Goal: Information Seeking & Learning: Learn about a topic

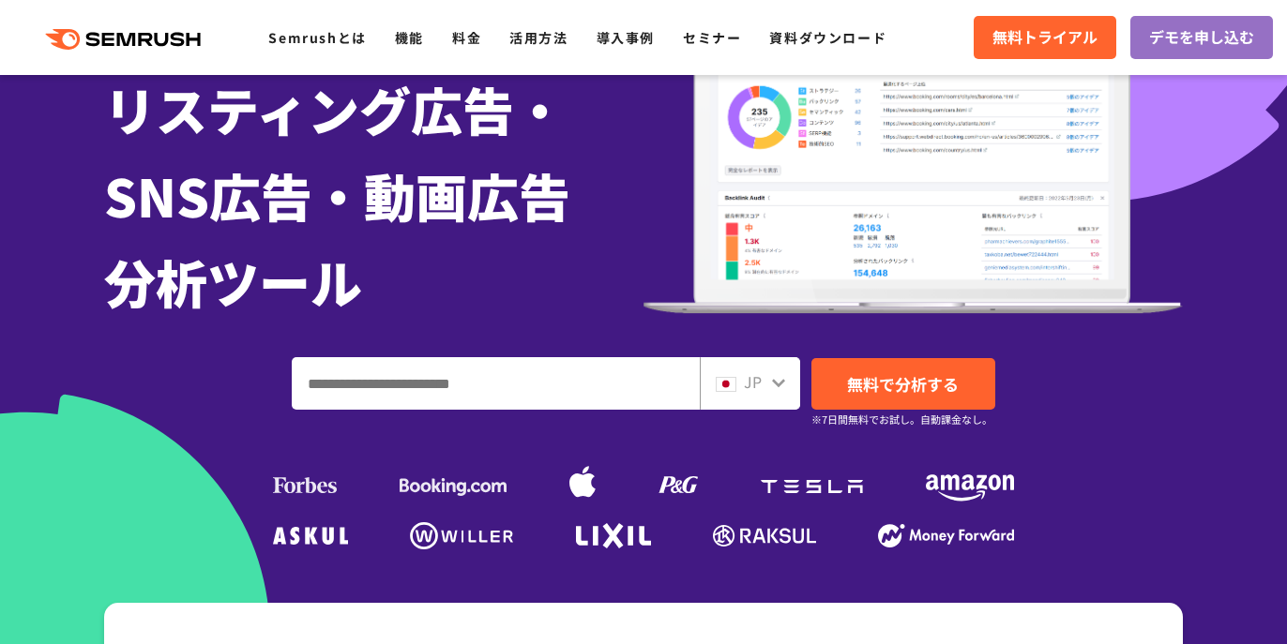
scroll to position [128, 0]
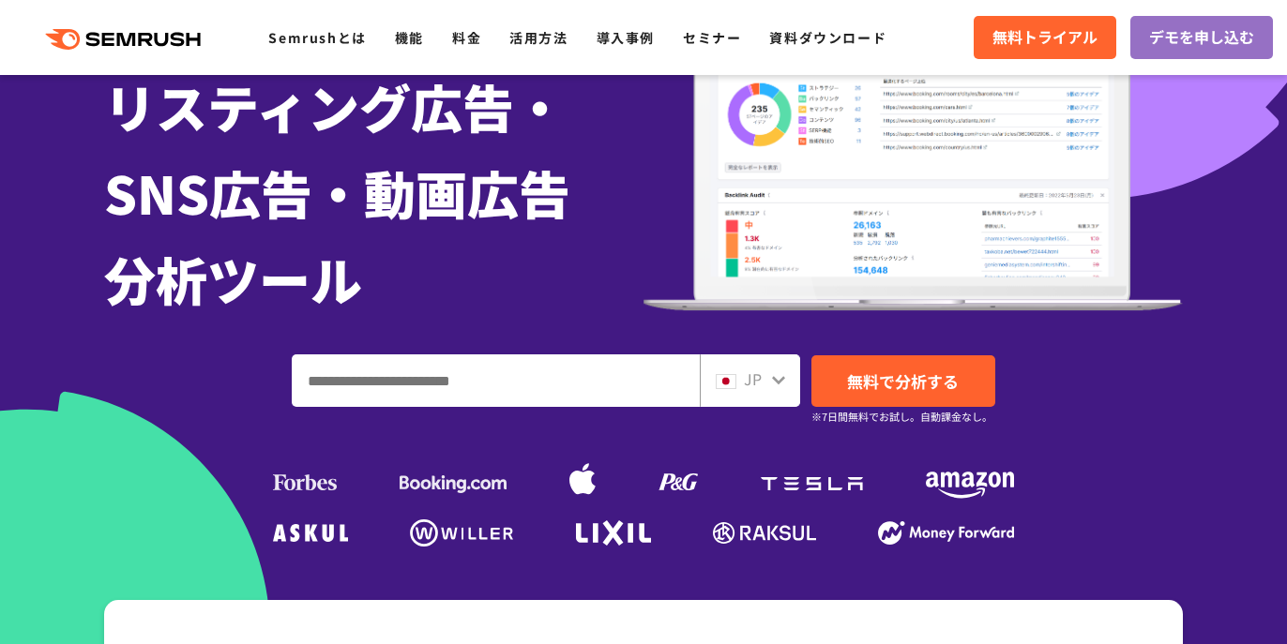
click at [367, 371] on input "ドメイン、キーワードまたはURLを入力してください" at bounding box center [496, 380] width 406 height 51
type input "**"
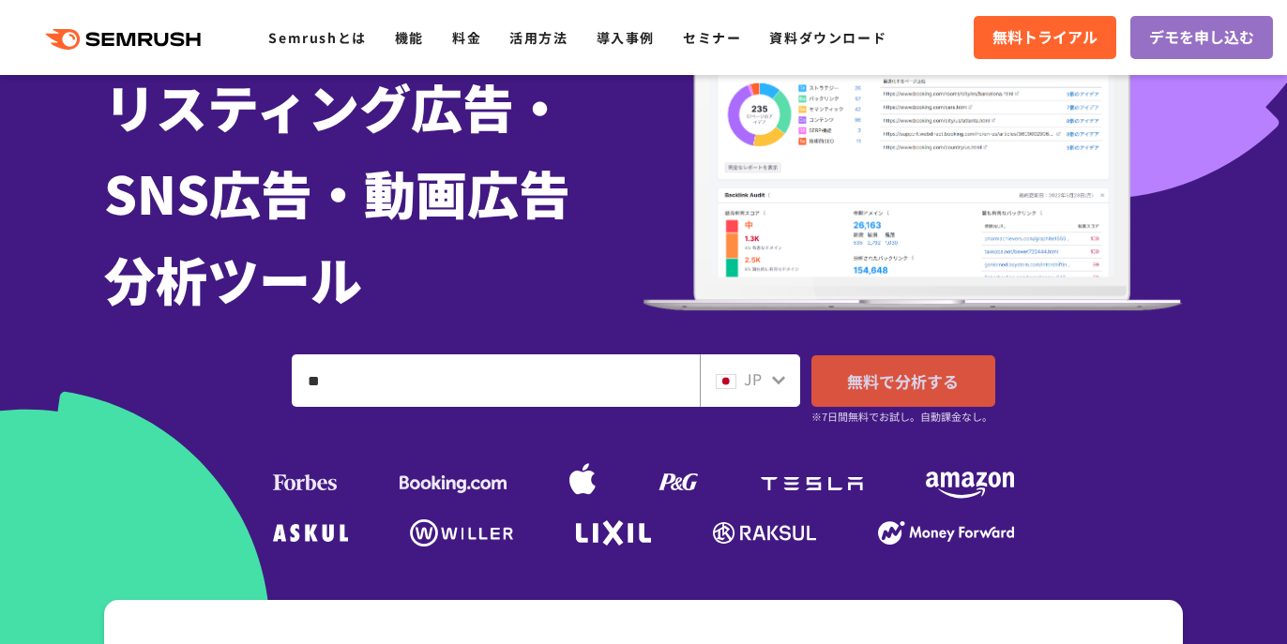
click at [843, 384] on link "無料で分析する" at bounding box center [903, 381] width 184 height 52
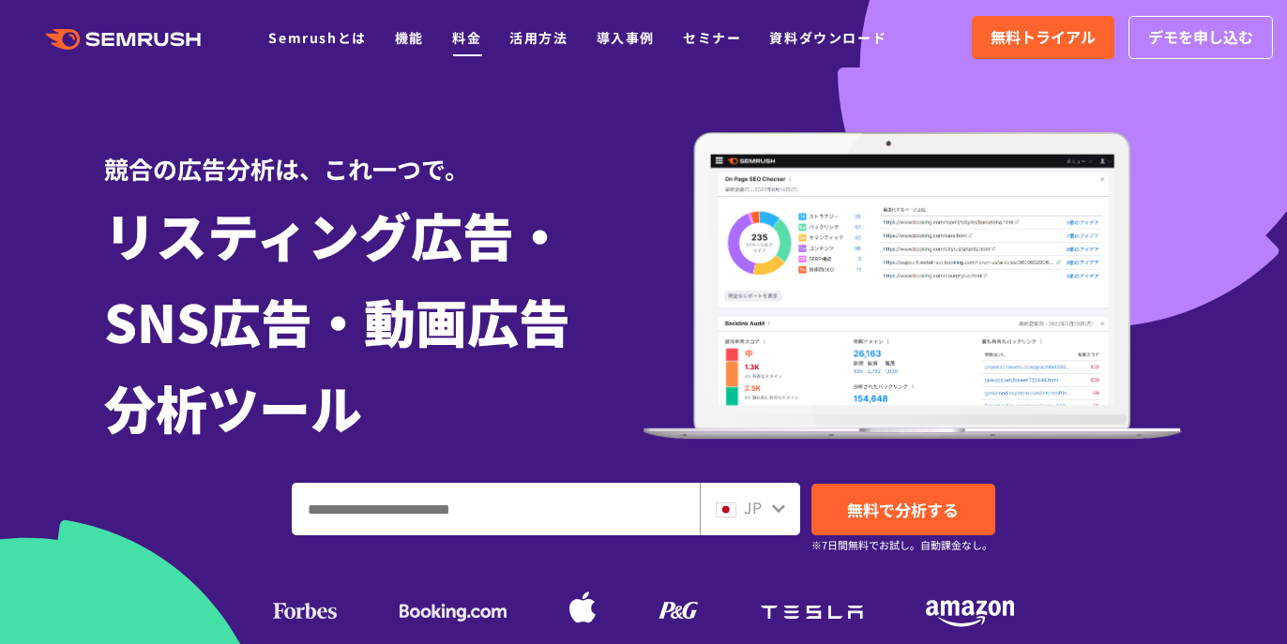
click at [480, 39] on link "料金" at bounding box center [466, 37] width 29 height 19
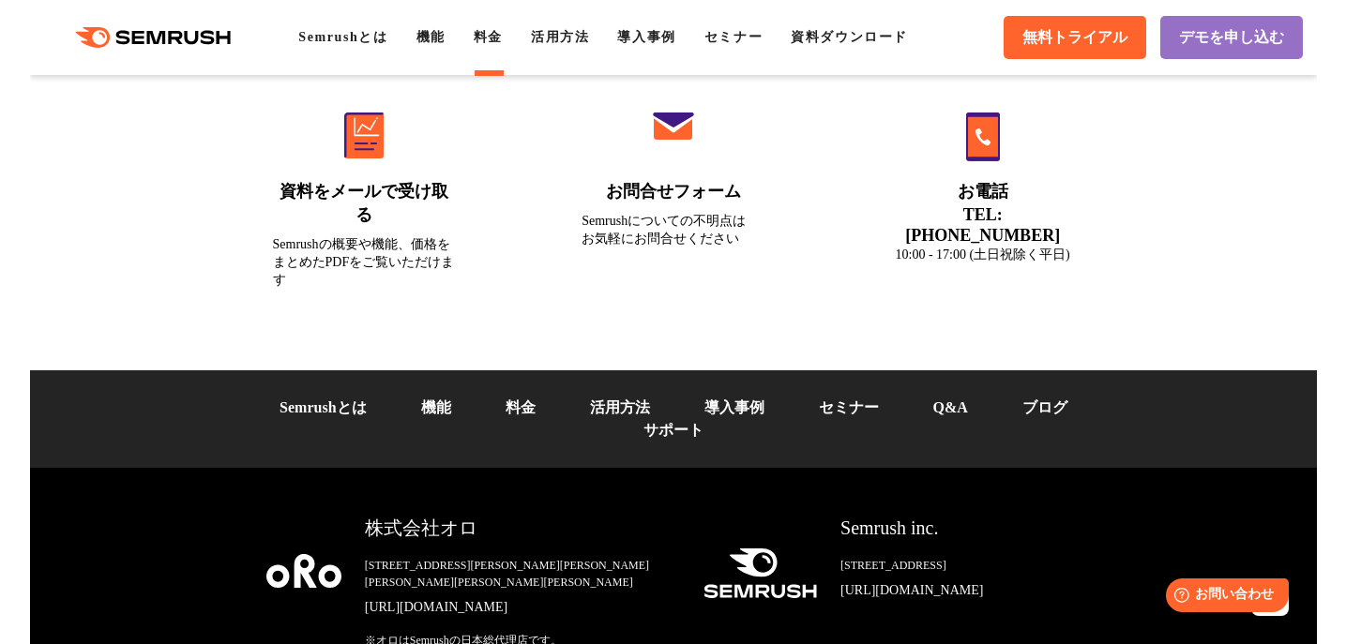
scroll to position [6493, 0]
